Goal: Task Accomplishment & Management: Use online tool/utility

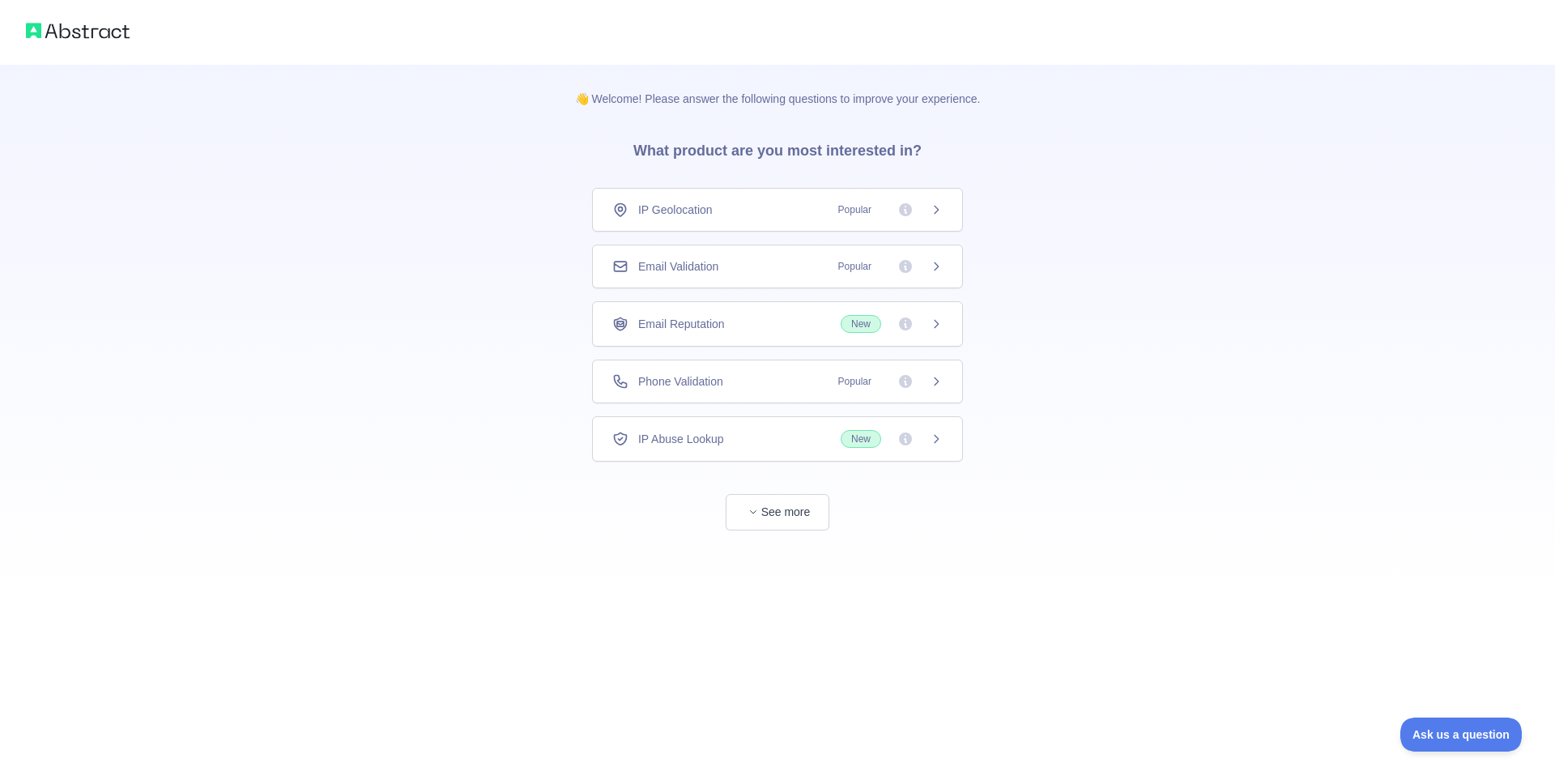
click at [947, 272] on div "Email Validation Popular" at bounding box center [778, 266] width 371 height 44
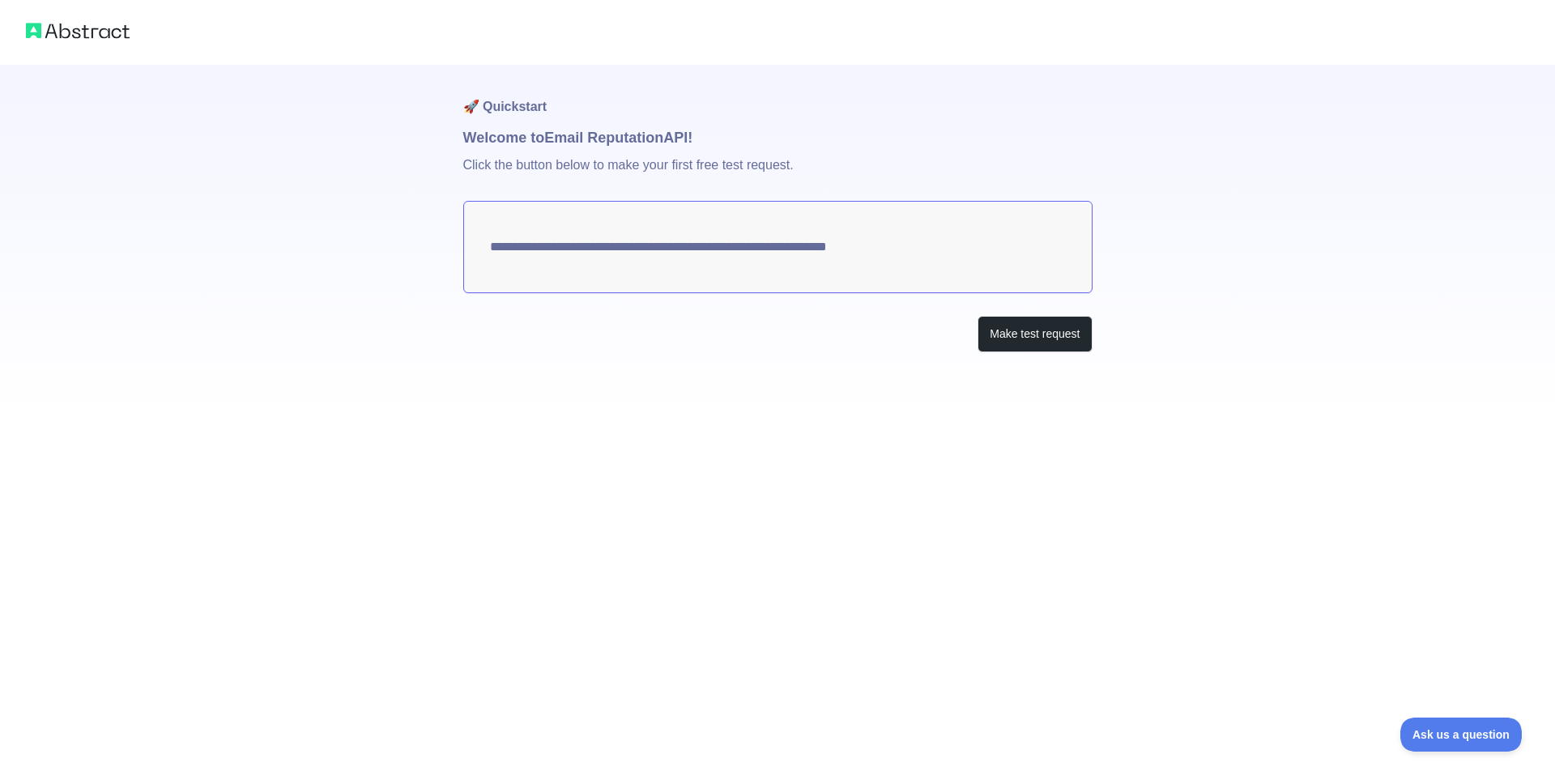
click at [858, 268] on textarea "**********" at bounding box center [778, 247] width 630 height 92
drag, startPoint x: 996, startPoint y: 339, endPoint x: 987, endPoint y: 339, distance: 9.0
click at [987, 339] on button "Make test request" at bounding box center [1035, 334] width 114 height 37
click at [609, 242] on textarea "**********" at bounding box center [778, 247] width 630 height 92
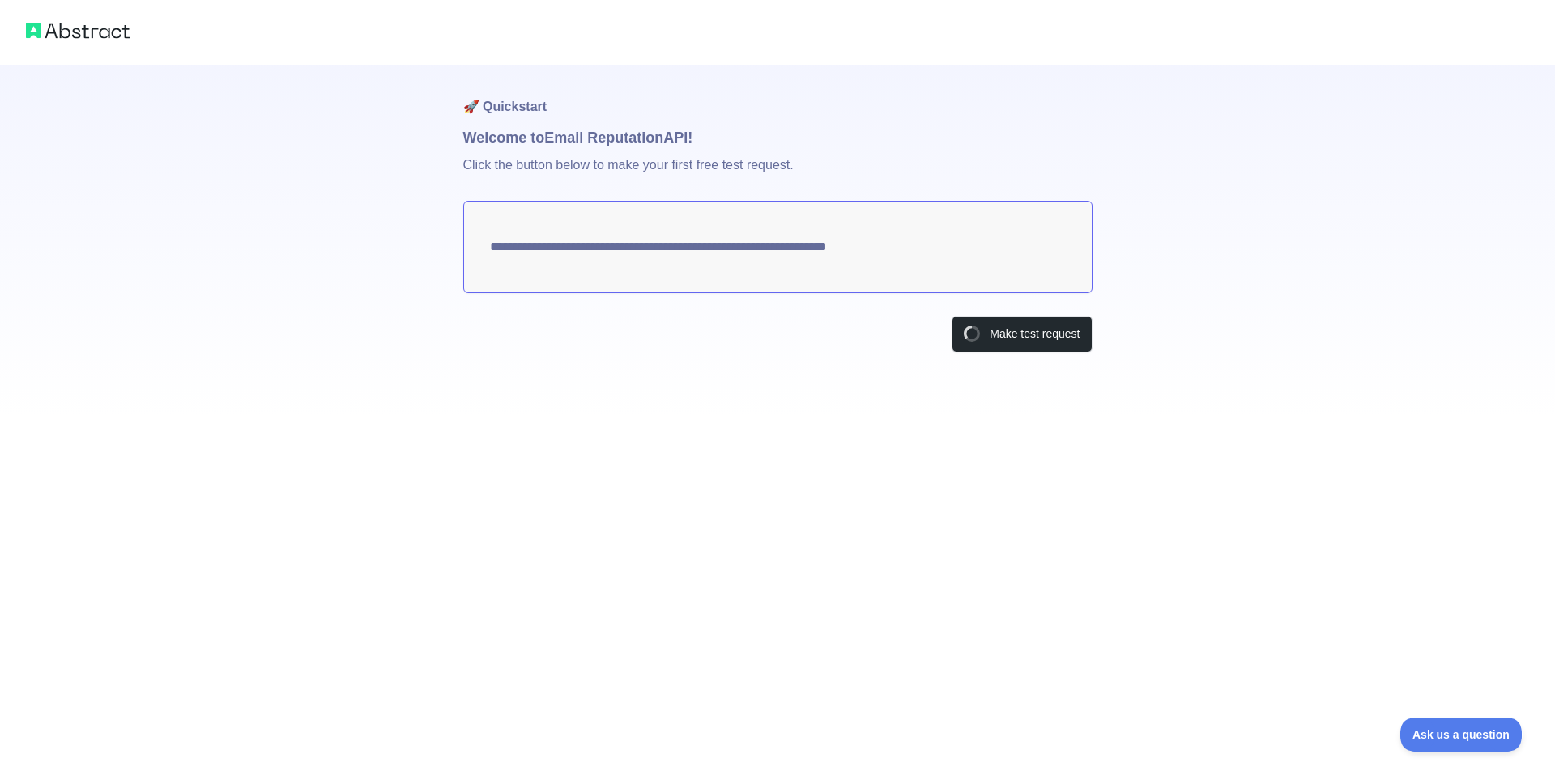
click at [610, 242] on textarea "**********" at bounding box center [778, 247] width 630 height 92
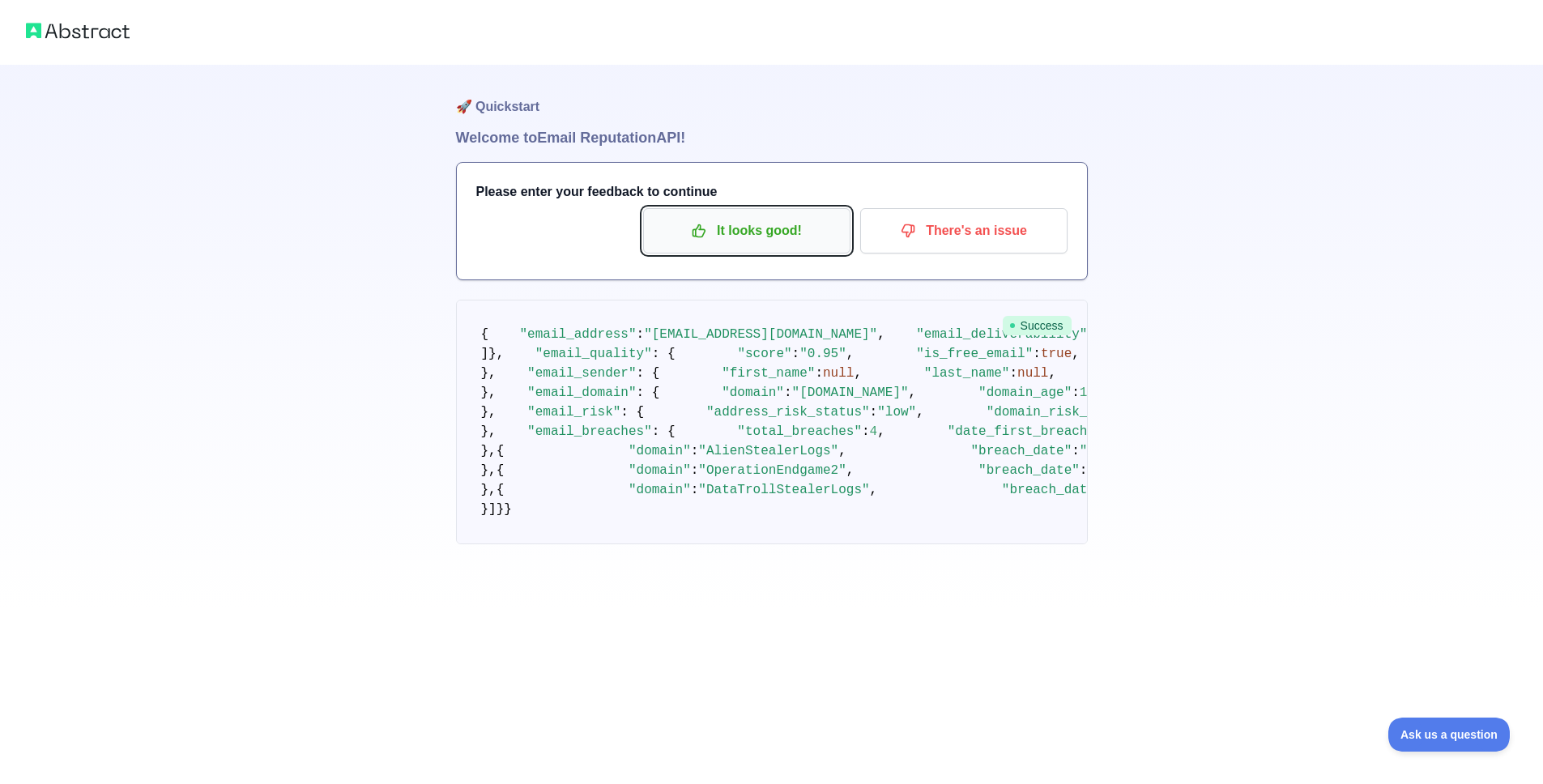
click at [783, 231] on p "It looks good!" at bounding box center [747, 231] width 183 height 27
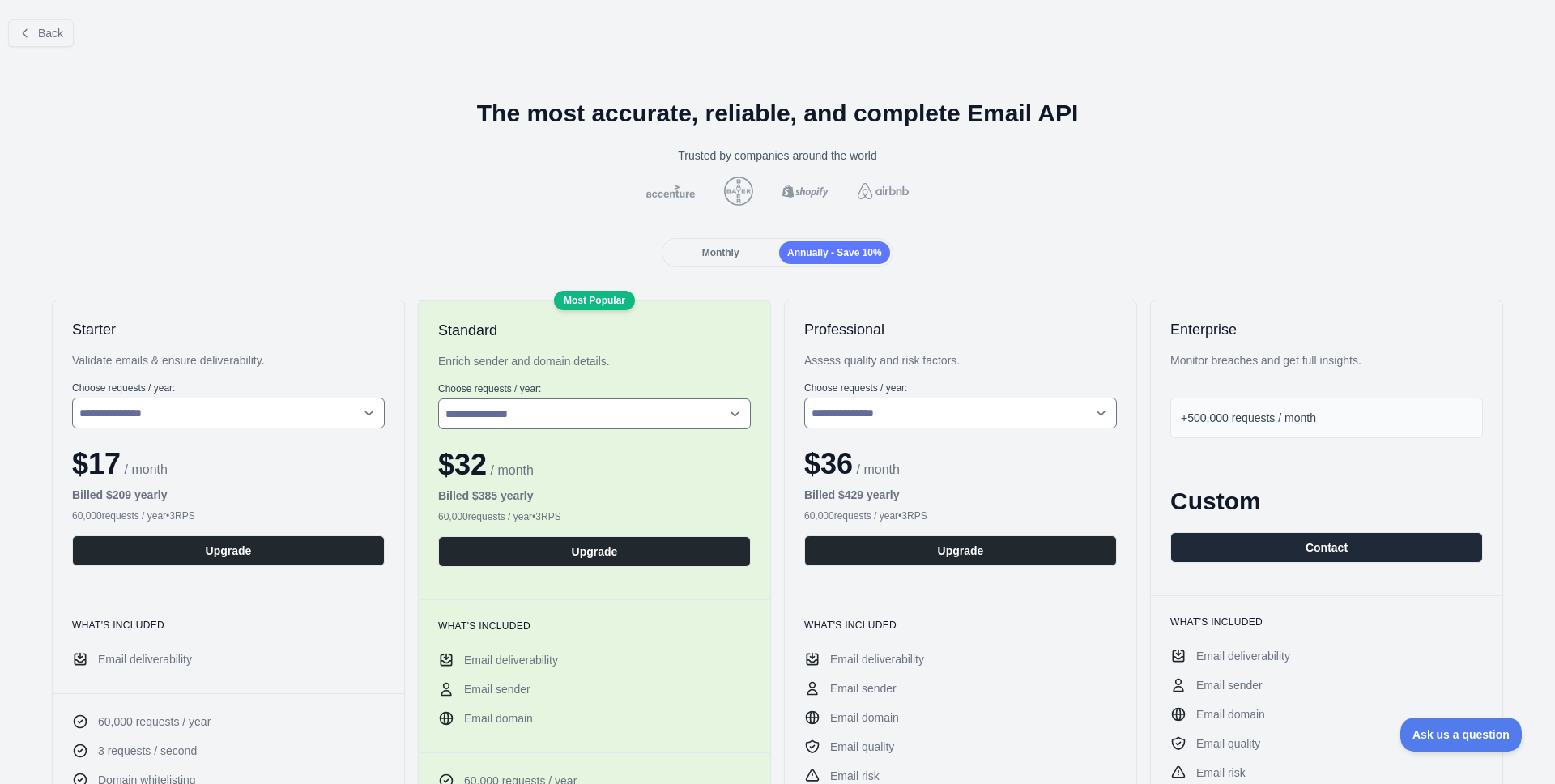
click at [747, 249] on div "Monthly" at bounding box center [720, 252] width 111 height 23
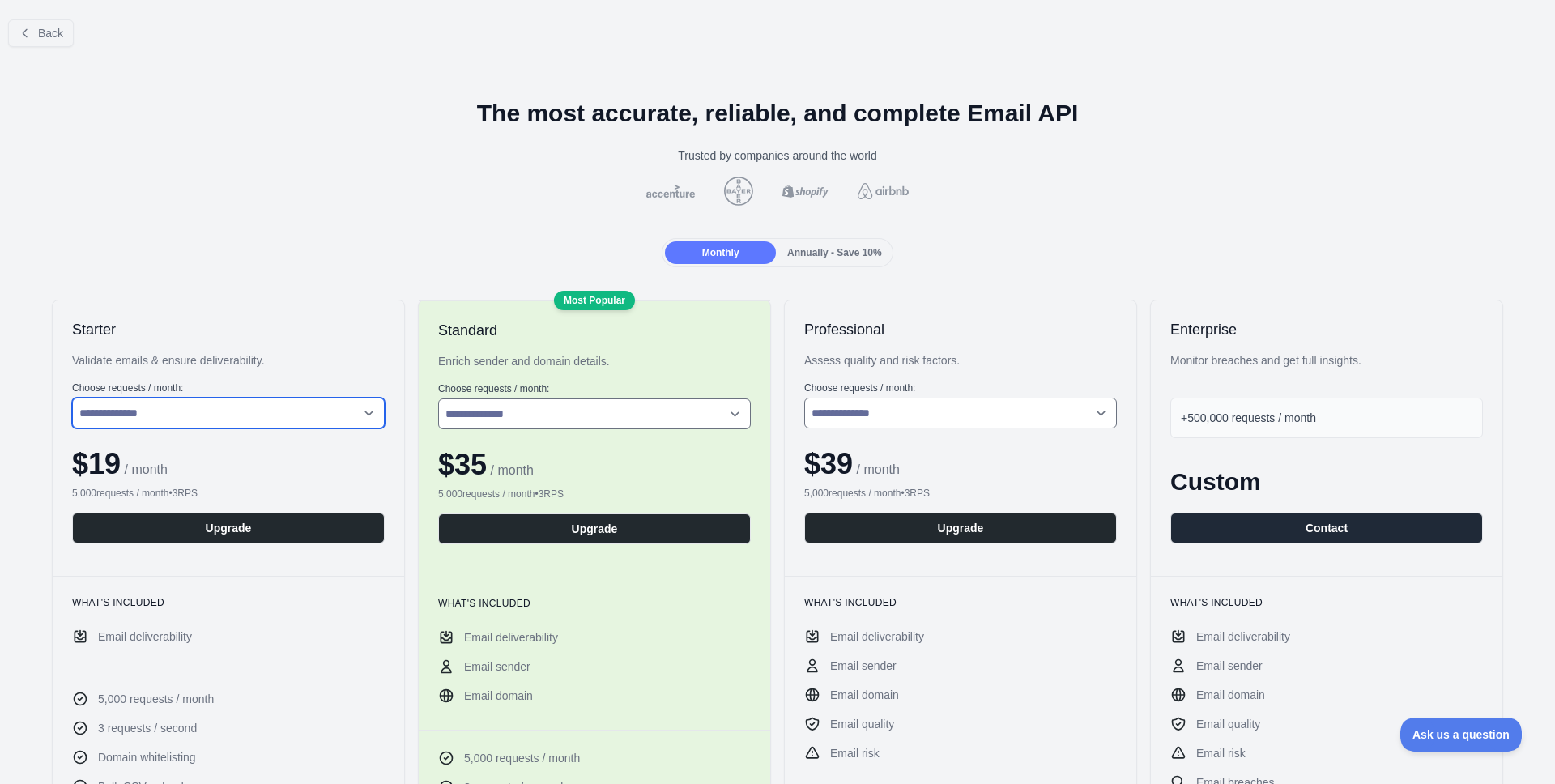
click at [199, 421] on select "**********" at bounding box center [228, 412] width 313 height 31
click at [70, 31] on button "Back" at bounding box center [40, 33] width 66 height 27
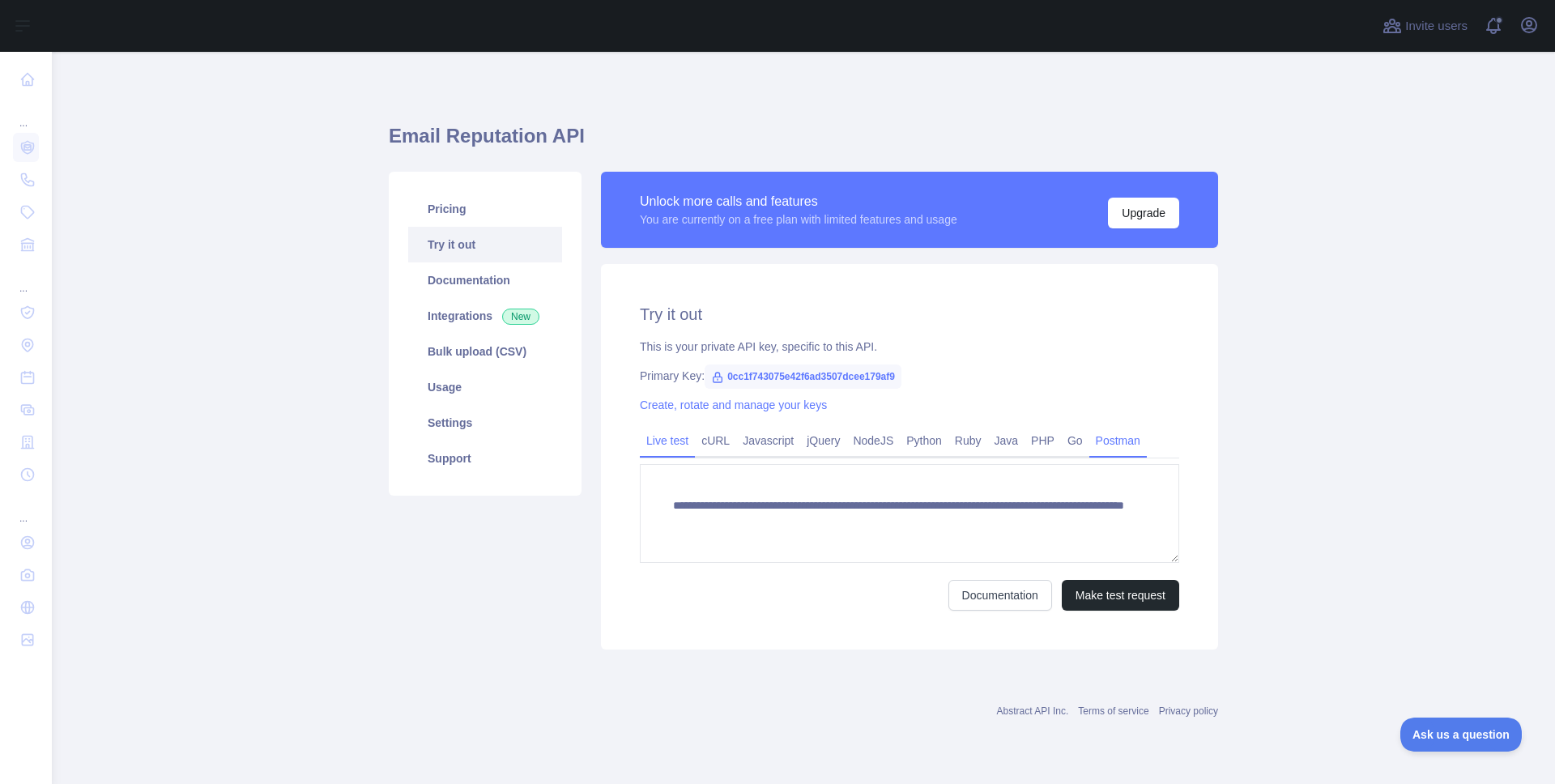
click at [1135, 448] on link "Postman" at bounding box center [1118, 440] width 57 height 26
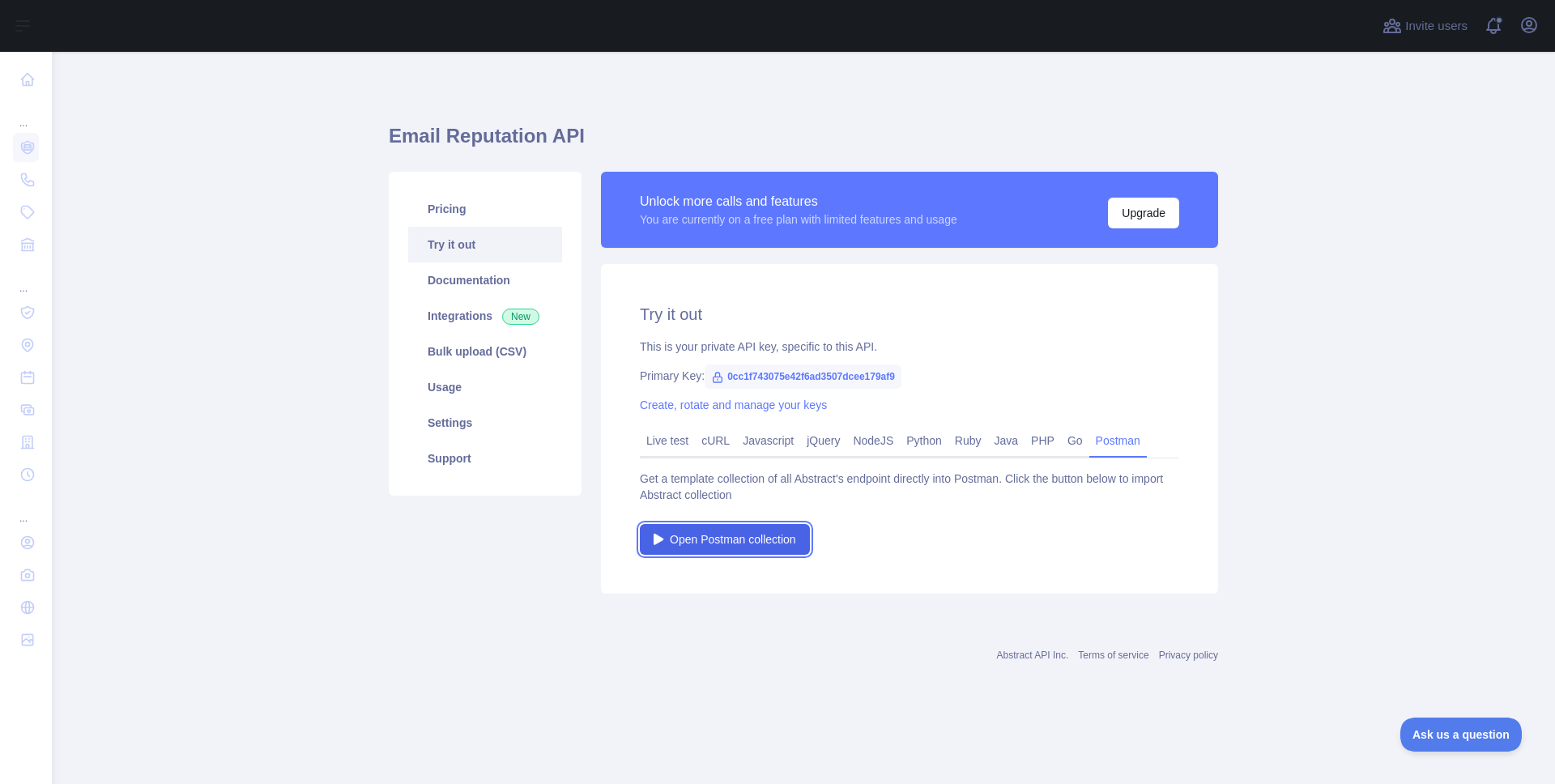
click at [776, 524] on link "Open Postman collection" at bounding box center [725, 539] width 170 height 31
drag, startPoint x: 929, startPoint y: 375, endPoint x: 714, endPoint y: 381, distance: 215.1
click at [714, 381] on div "Primary Key: 0cc1f743075e42f6ad3507dcee179af9" at bounding box center [909, 375] width 539 height 16
copy span "0cc1f743075e42f6ad3507dcee179af9"
click at [723, 401] on link "Create, rotate and manage your keys" at bounding box center [733, 404] width 187 height 13
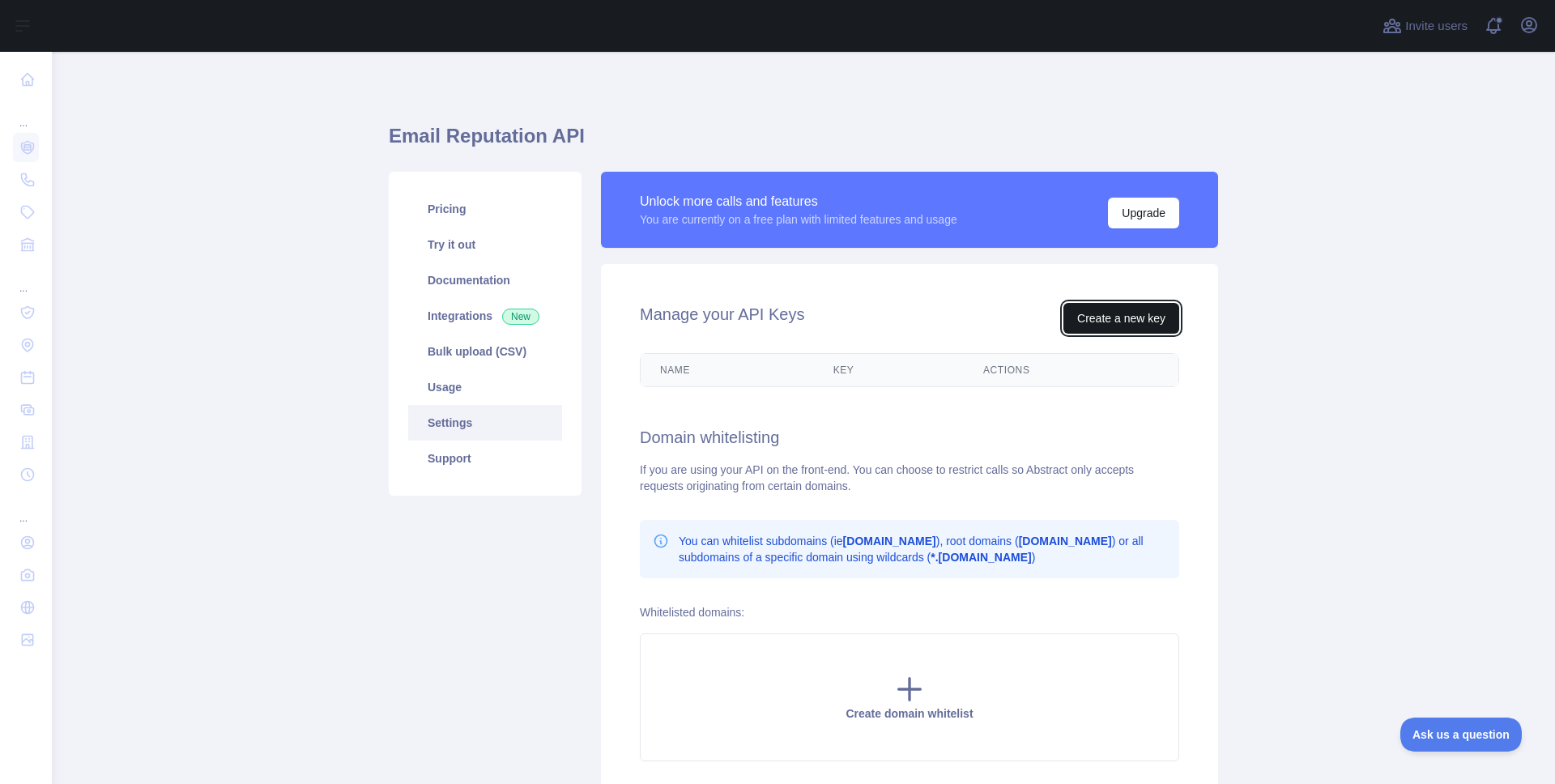
click at [1102, 318] on button "Create a new key" at bounding box center [1122, 319] width 116 height 31
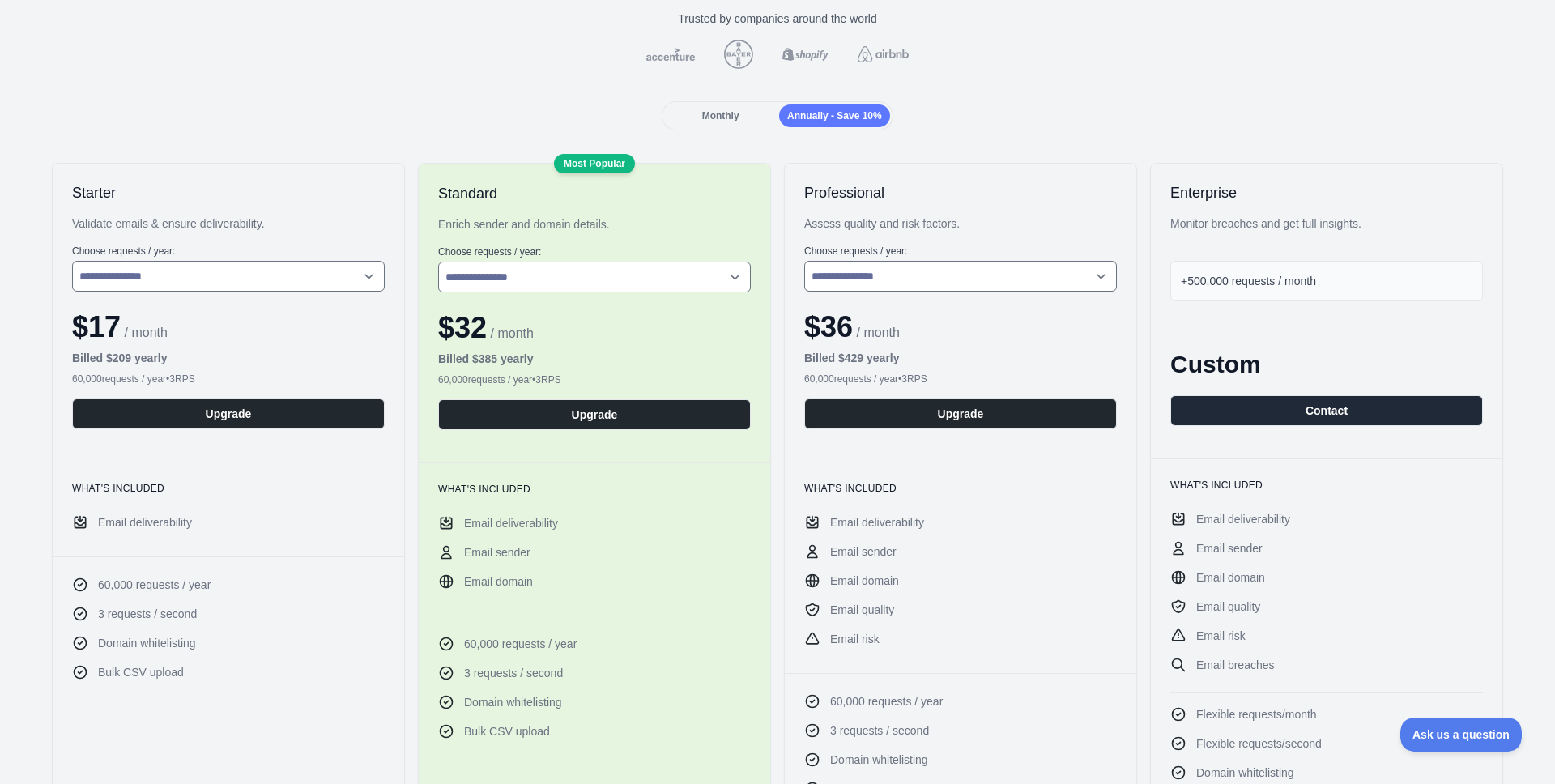
scroll to position [320, 0]
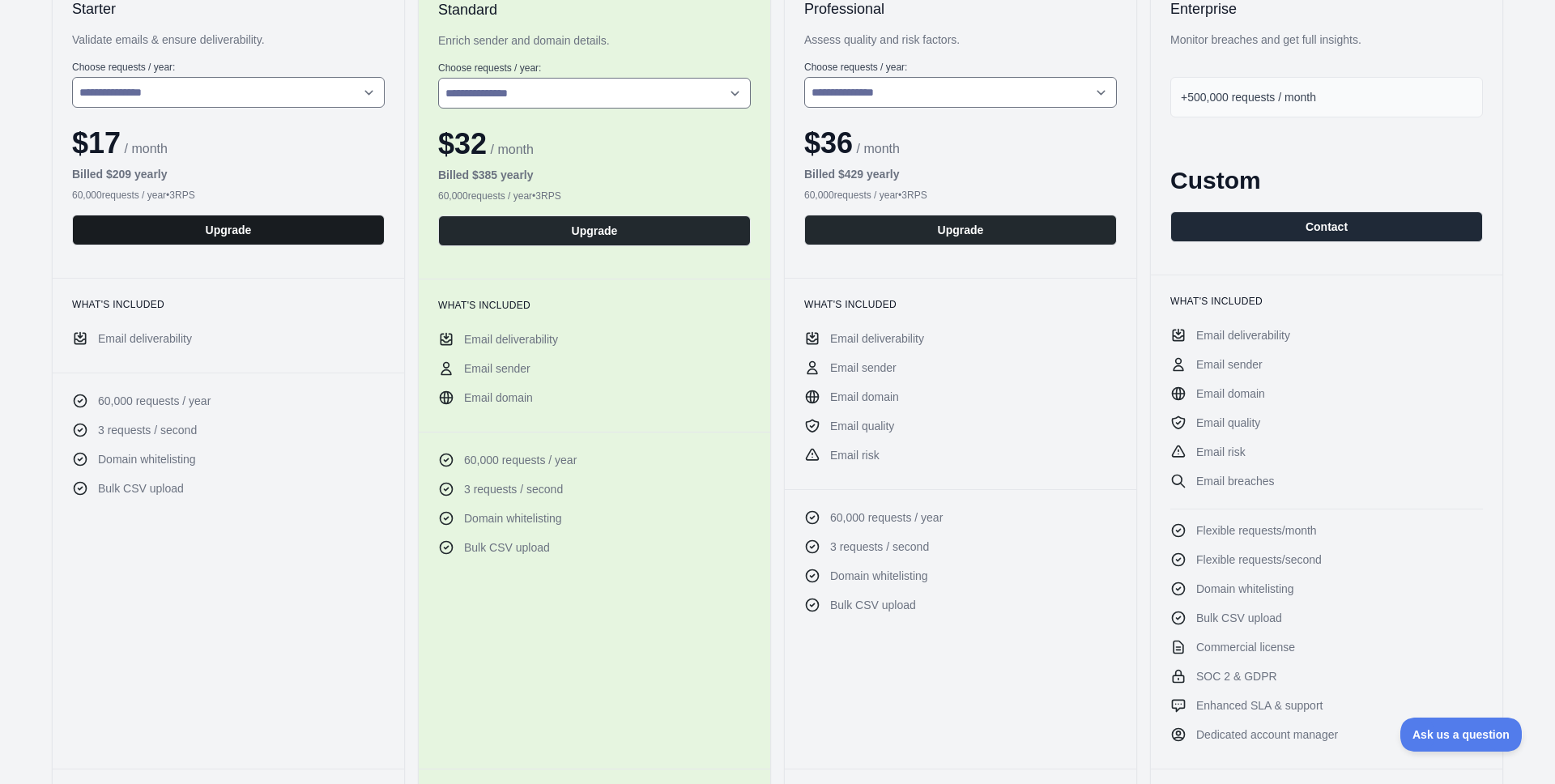
click at [333, 219] on button "Upgrade" at bounding box center [228, 230] width 313 height 31
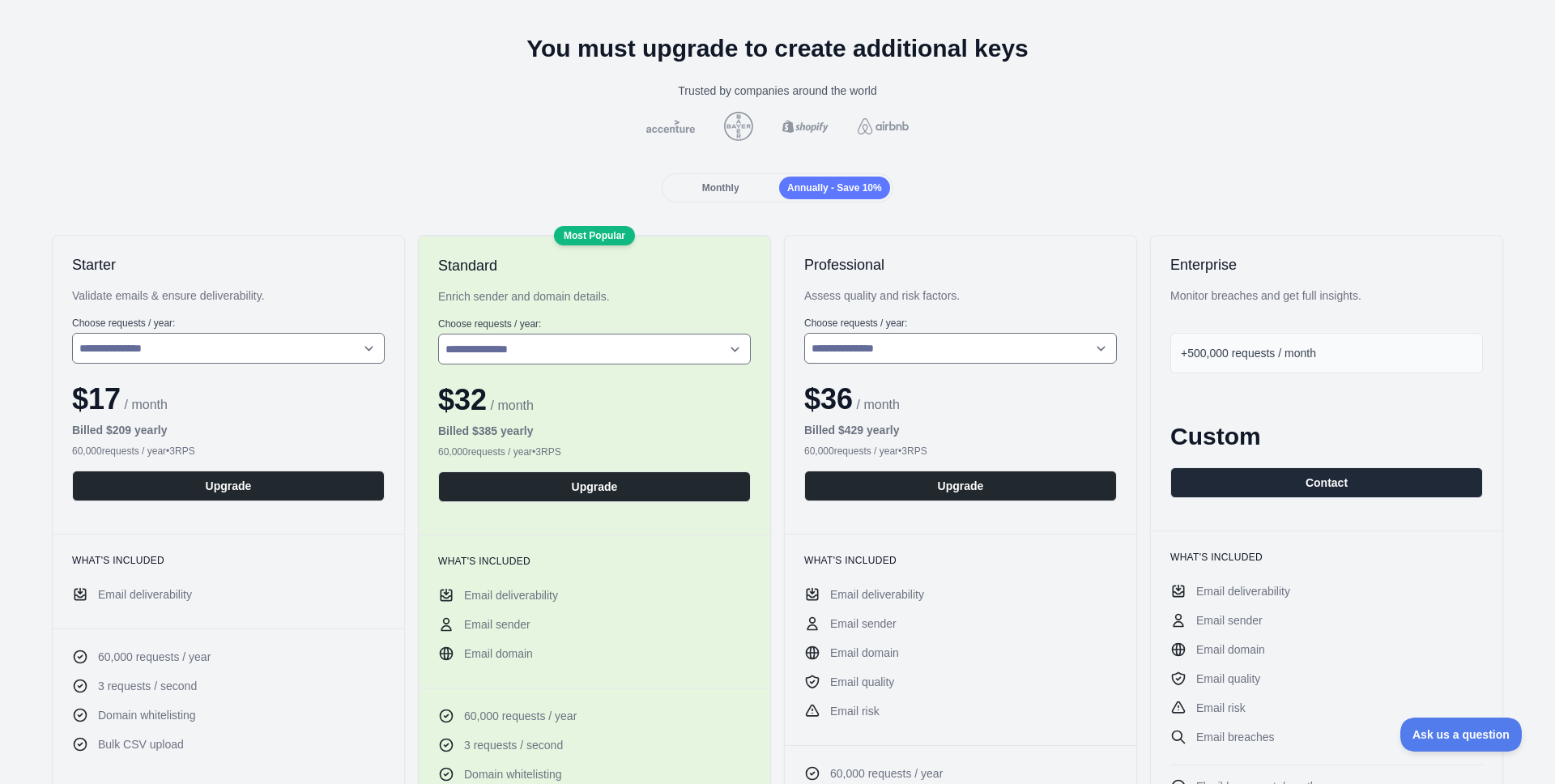
scroll to position [0, 0]
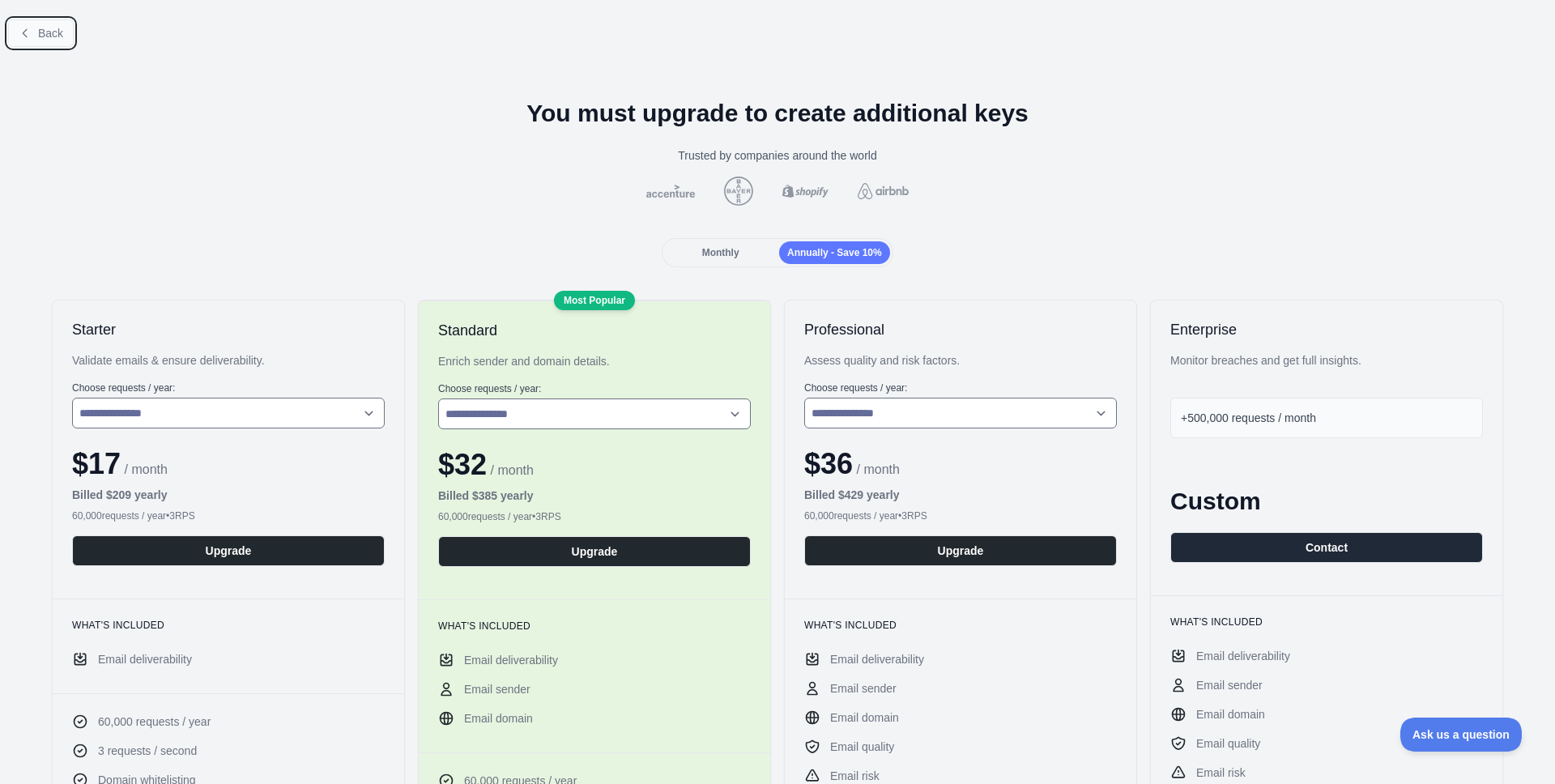
click at [70, 35] on button "Back" at bounding box center [40, 33] width 66 height 27
